Goal: Task Accomplishment & Management: Manage account settings

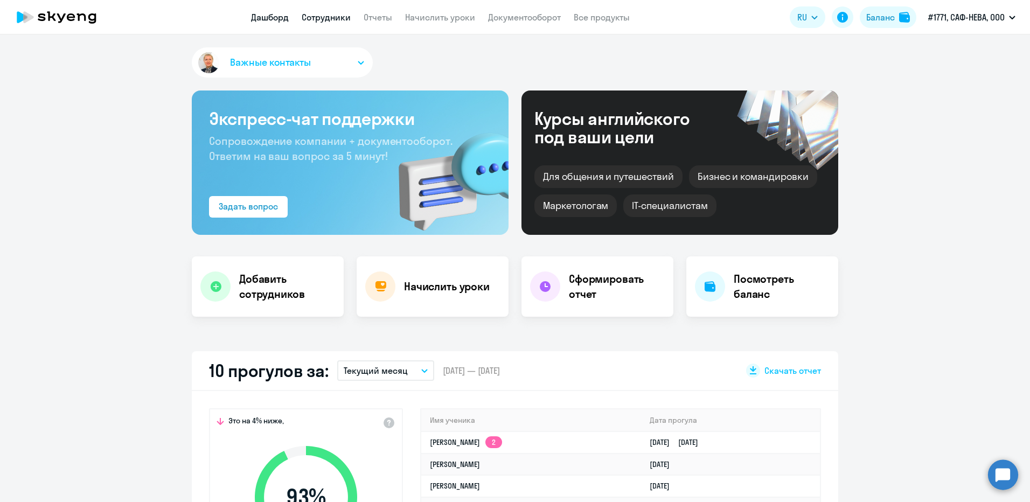
click at [326, 16] on link "Сотрудники" at bounding box center [326, 17] width 49 height 11
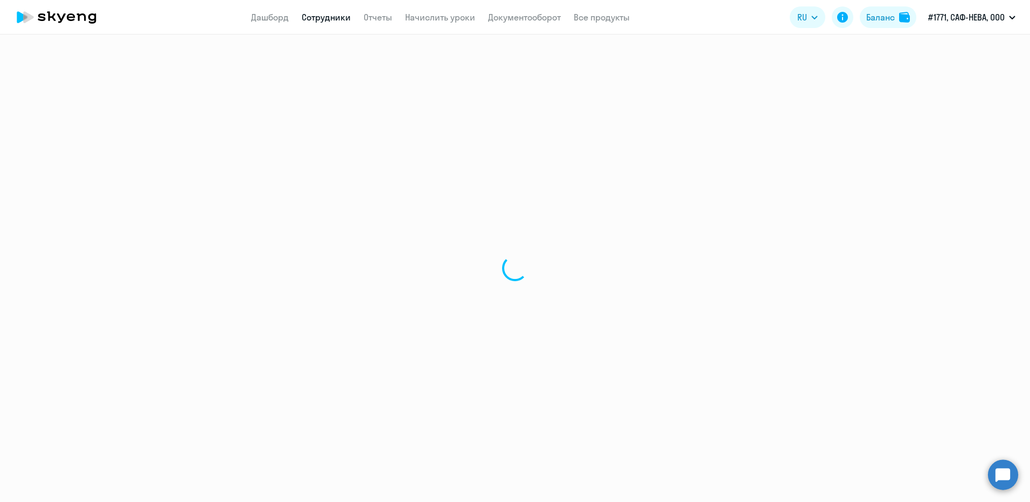
select select "30"
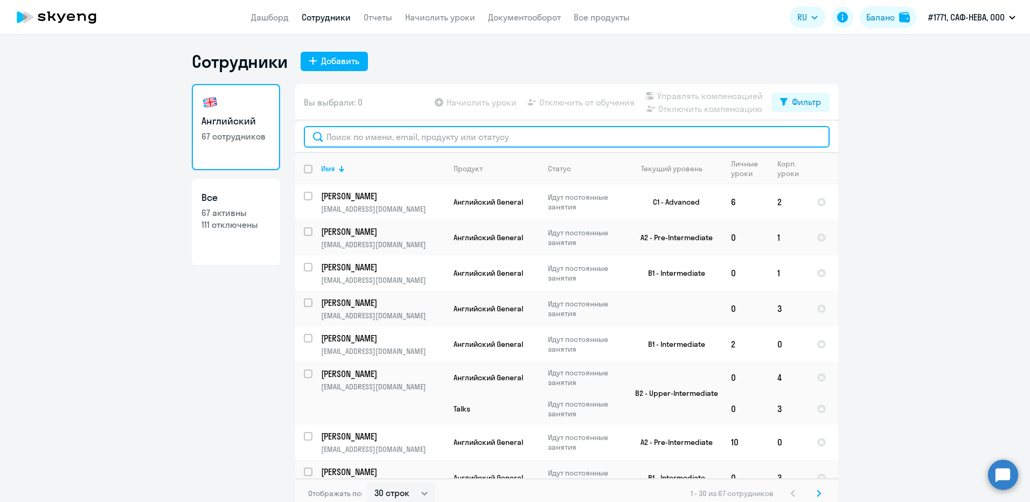
click at [377, 137] on input "text" at bounding box center [567, 137] width 526 height 22
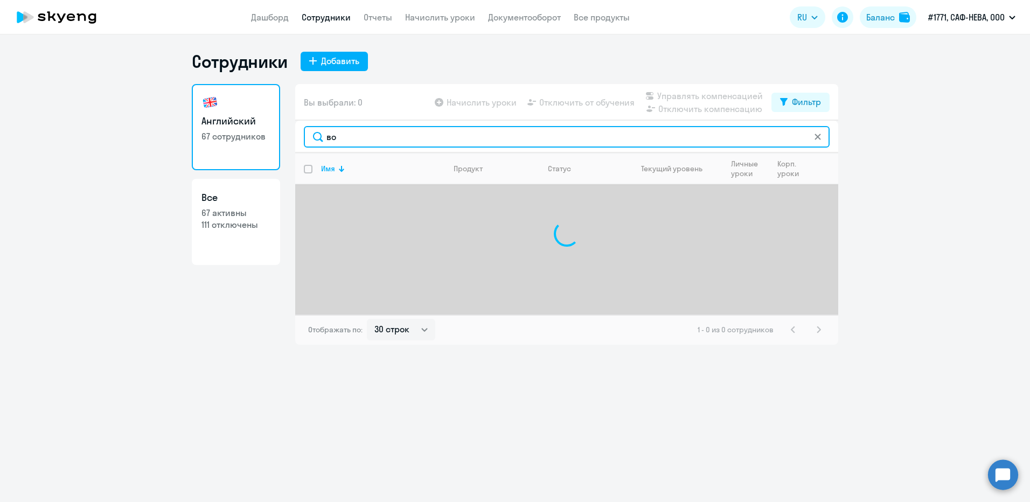
type input "в"
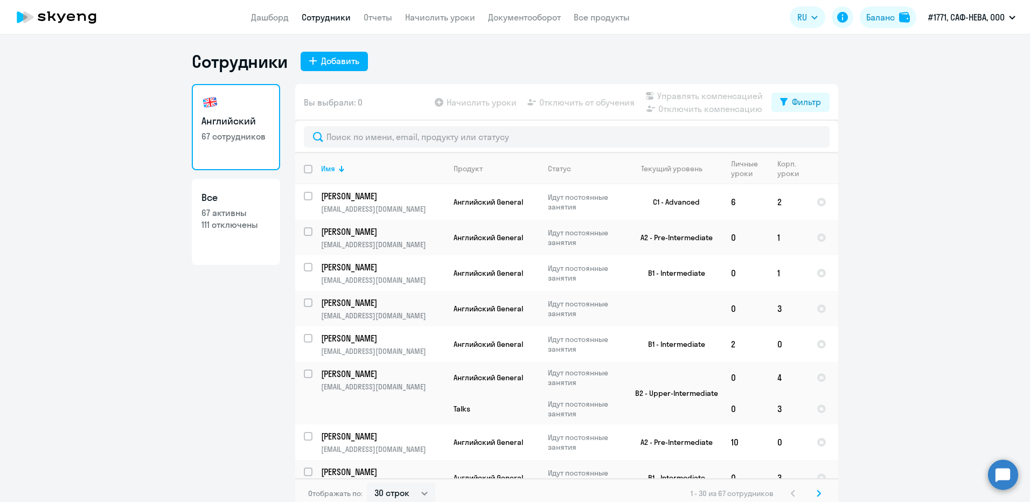
click at [230, 204] on h3 "Все" at bounding box center [235, 198] width 69 height 14
select select "30"
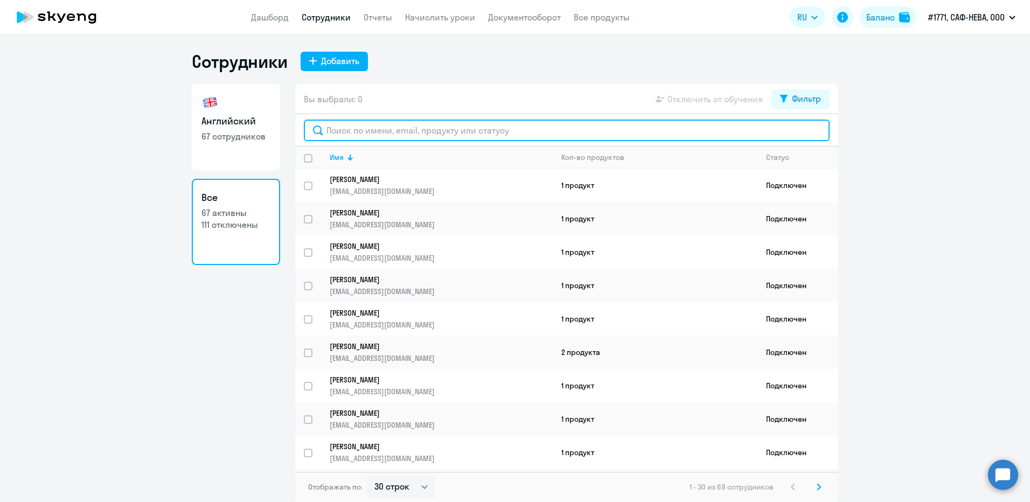
click at [347, 129] on input "text" at bounding box center [567, 131] width 526 height 22
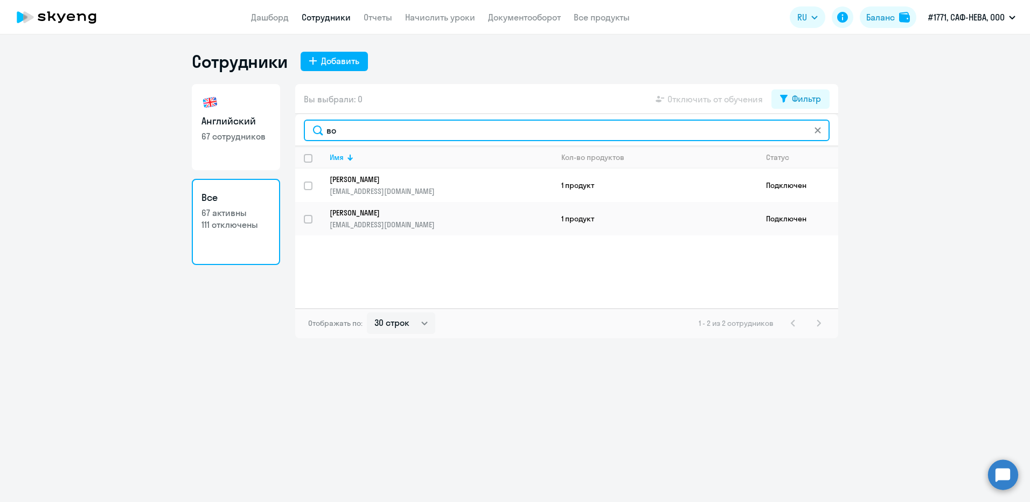
type input "в"
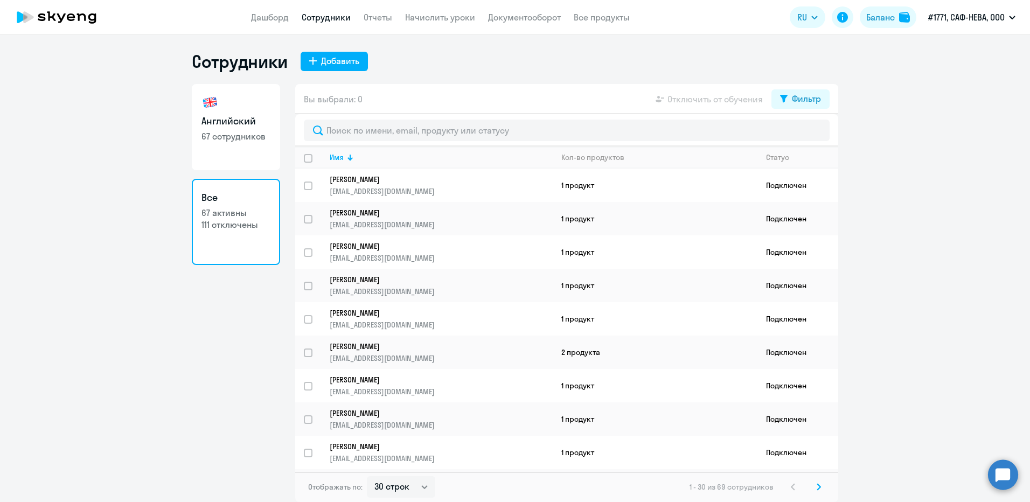
click at [233, 137] on p "67 сотрудников" at bounding box center [235, 136] width 69 height 12
select select "30"
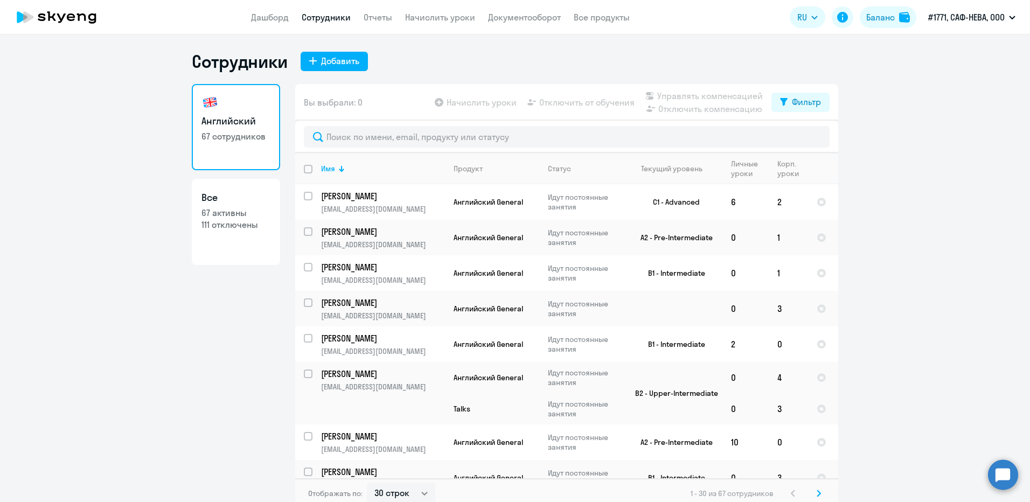
click at [218, 227] on p "111 отключены" at bounding box center [235, 225] width 69 height 12
select select "30"
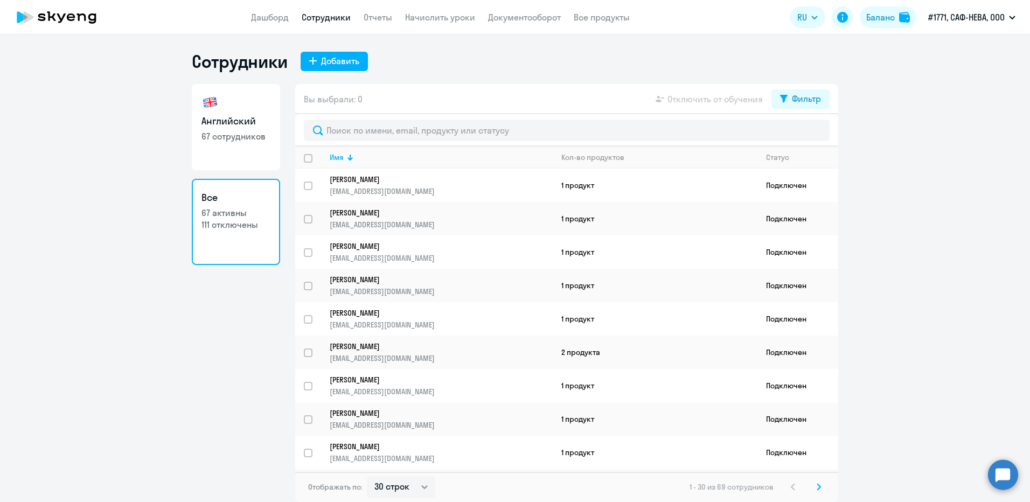
click at [714, 99] on app-table-action-button "Отключить от обучения" at bounding box center [707, 99] width 109 height 13
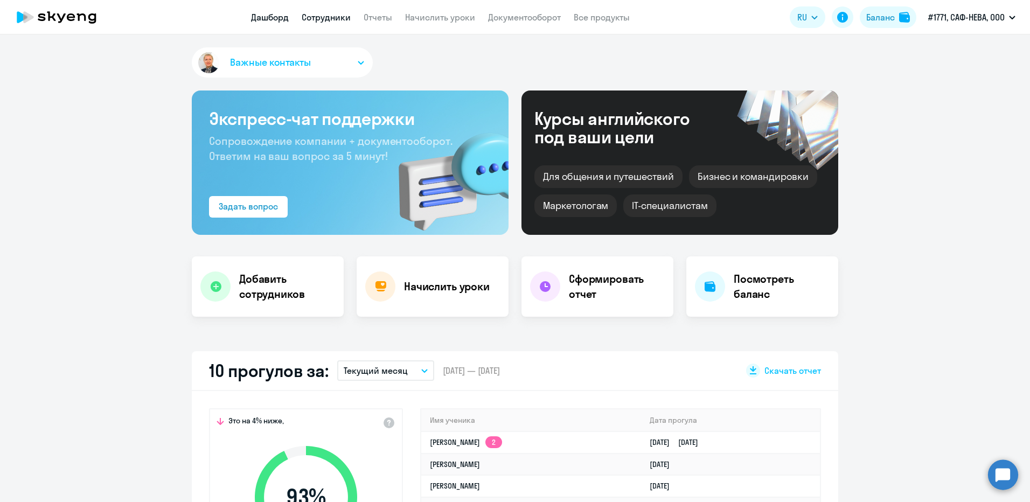
click at [318, 17] on link "Сотрудники" at bounding box center [326, 17] width 49 height 11
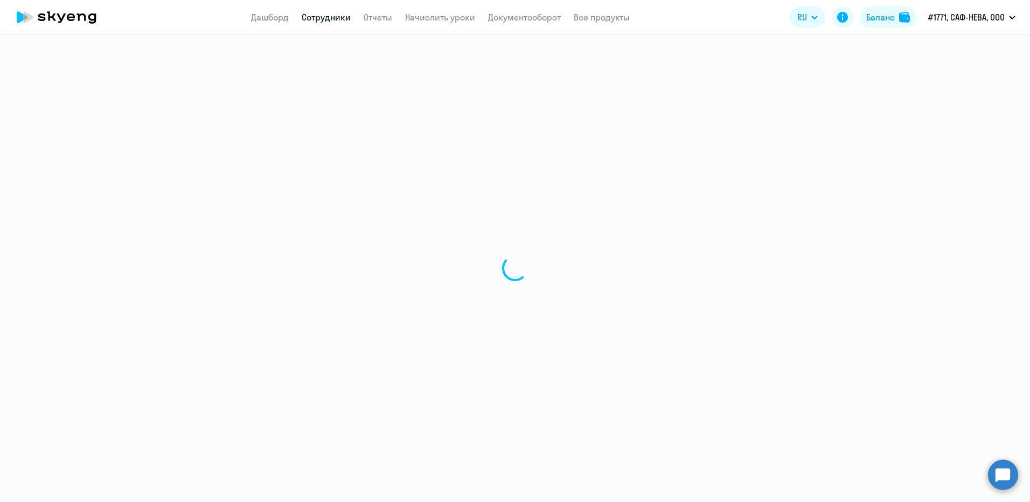
select select "30"
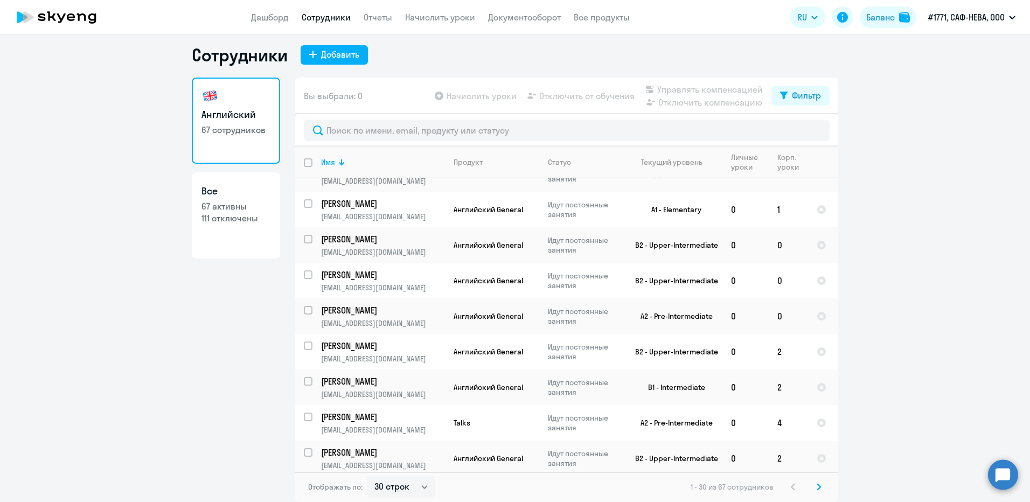
scroll to position [799, 0]
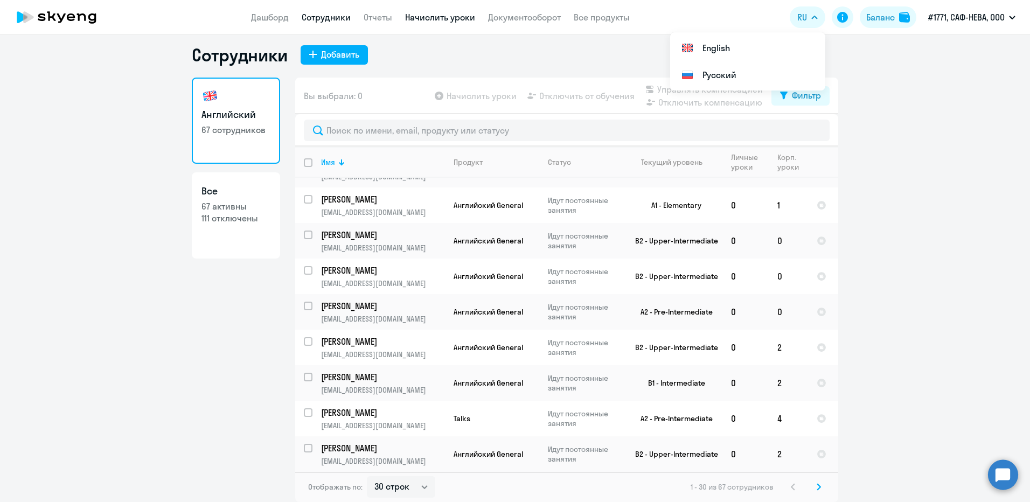
click at [434, 17] on link "Начислить уроки" at bounding box center [440, 17] width 70 height 11
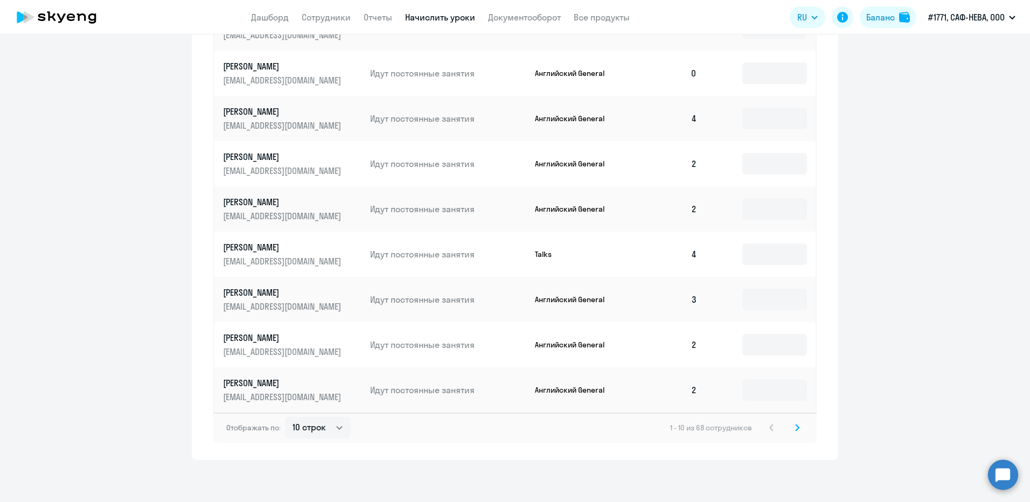
scroll to position [558, 0]
click at [333, 426] on select "10 строк 30 строк 50 строк" at bounding box center [317, 427] width 65 height 22
select select "50"
click at [285, 416] on select "10 строк 30 строк 50 строк" at bounding box center [317, 427] width 65 height 22
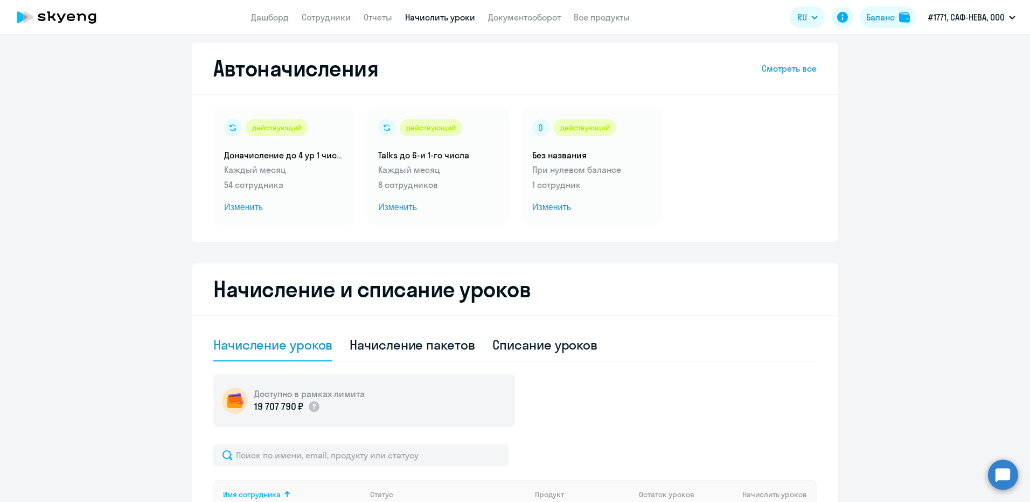
scroll to position [0, 0]
